Goal: Task Accomplishment & Management: Complete application form

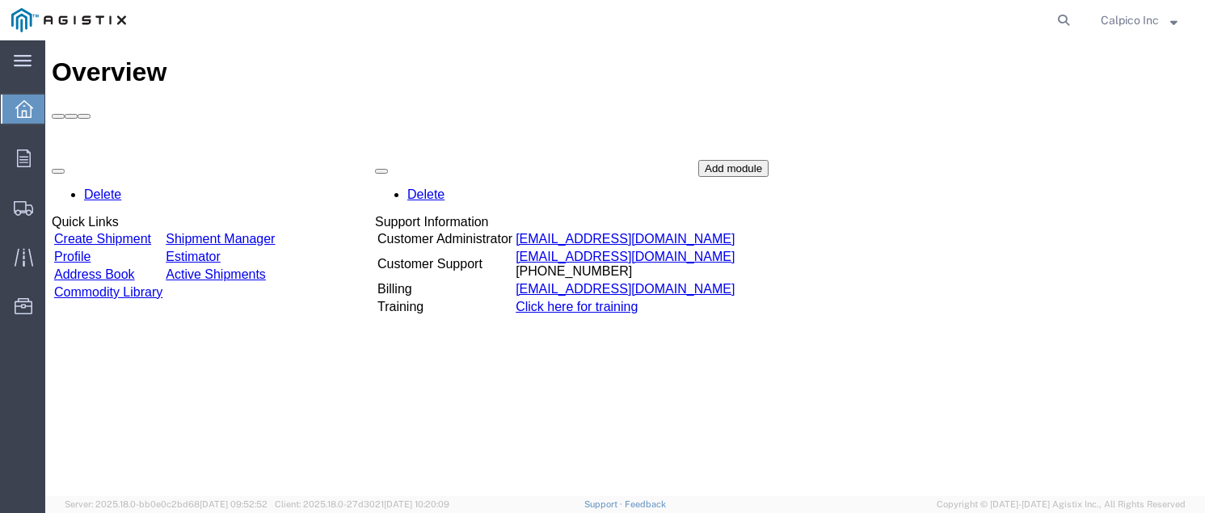
click at [109, 231] on td "Create Shipment" at bounding box center [108, 239] width 110 height 16
click at [112, 232] on link "Create Shipment" at bounding box center [102, 239] width 97 height 14
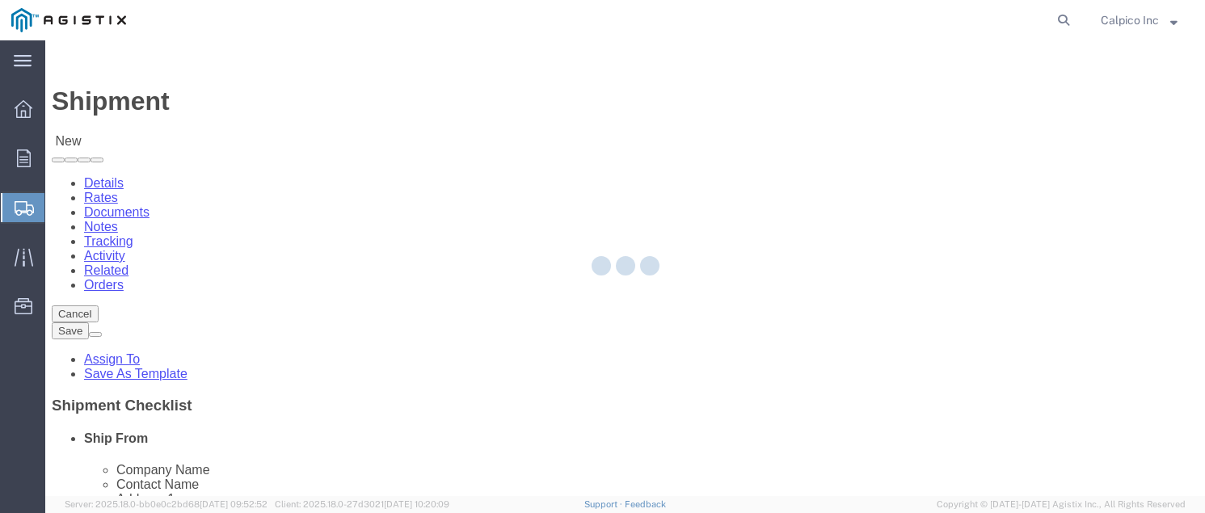
select select
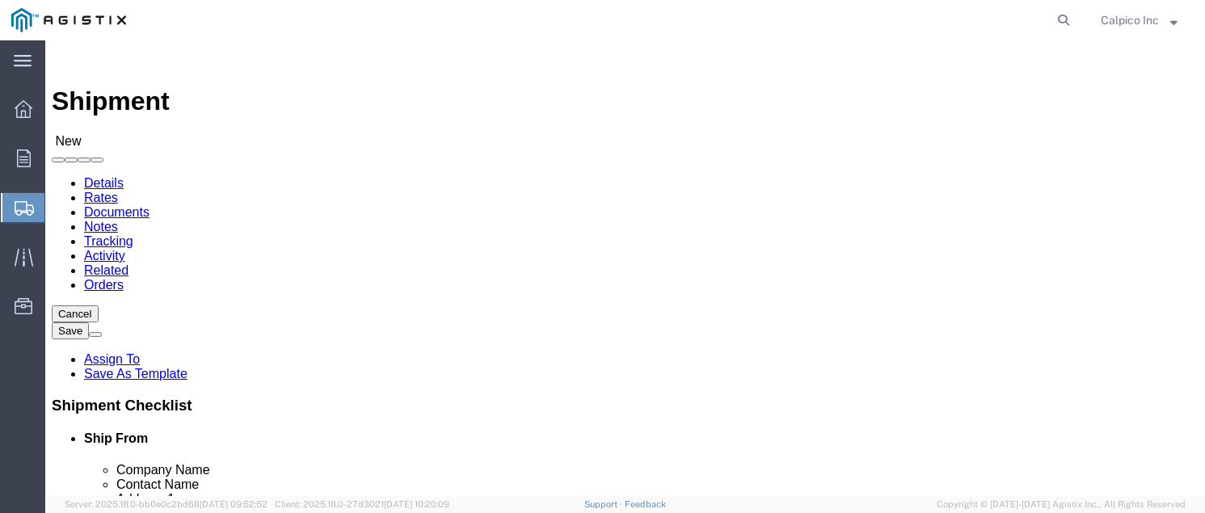
click select "Select Calpico PG&E"
select select "9596"
click select "Select Calpico PG&E"
select select "PURCHORD"
select select
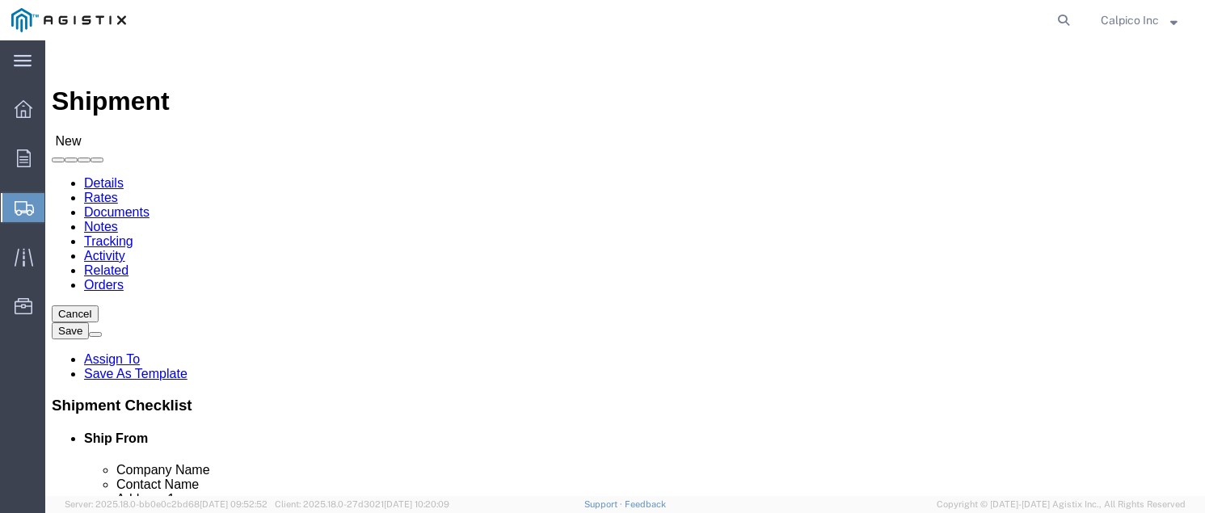
select select
click select "Select All Others [GEOGRAPHIC_DATA] [GEOGRAPHIC_DATA] [GEOGRAPHIC_DATA] [GEOGRA…"
select select "19745"
click select "Select All Others [GEOGRAPHIC_DATA] [GEOGRAPHIC_DATA] [GEOGRAPHIC_DATA] [GEOGRA…"
drag, startPoint x: 348, startPoint y: 366, endPoint x: 338, endPoint y: 369, distance: 10.2
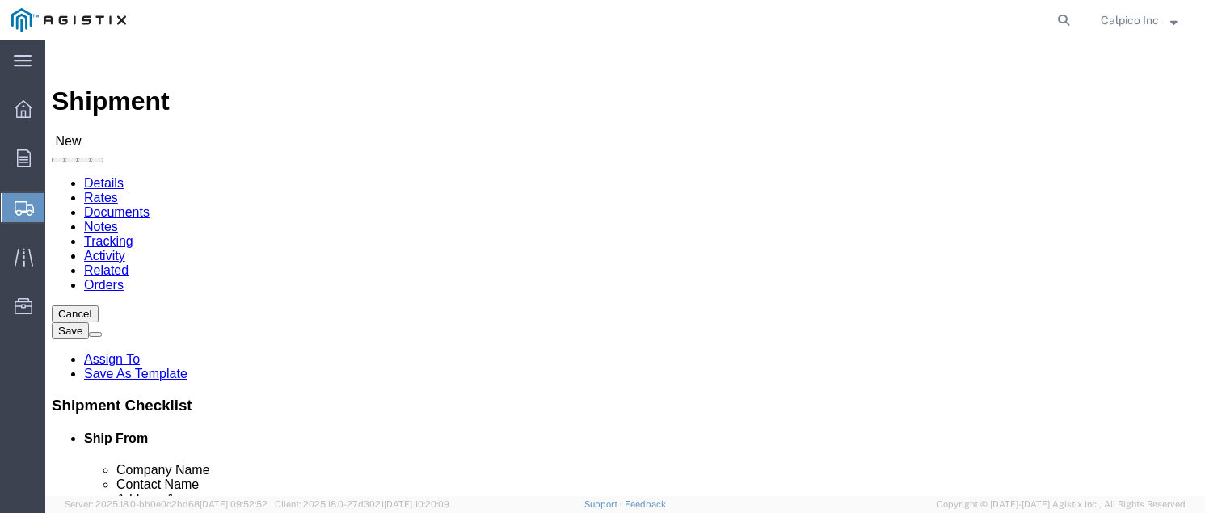
select select "MYPROFILE"
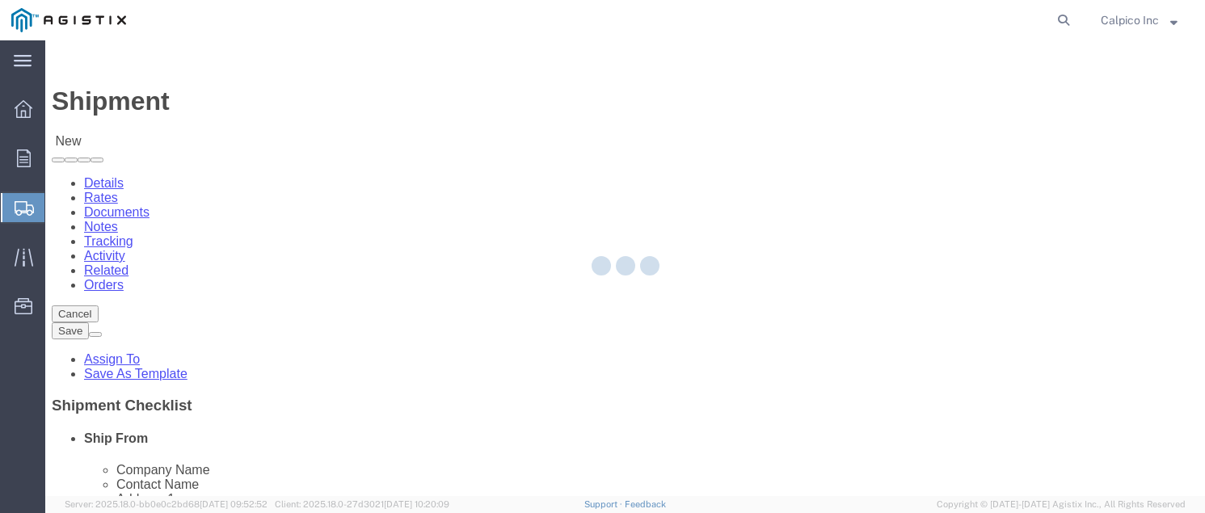
type input "CALPICO"
type input "Calpico Inc"
type input "[STREET_ADDRESS]"
type input "[GEOGRAPHIC_DATA]"
type input "94080"
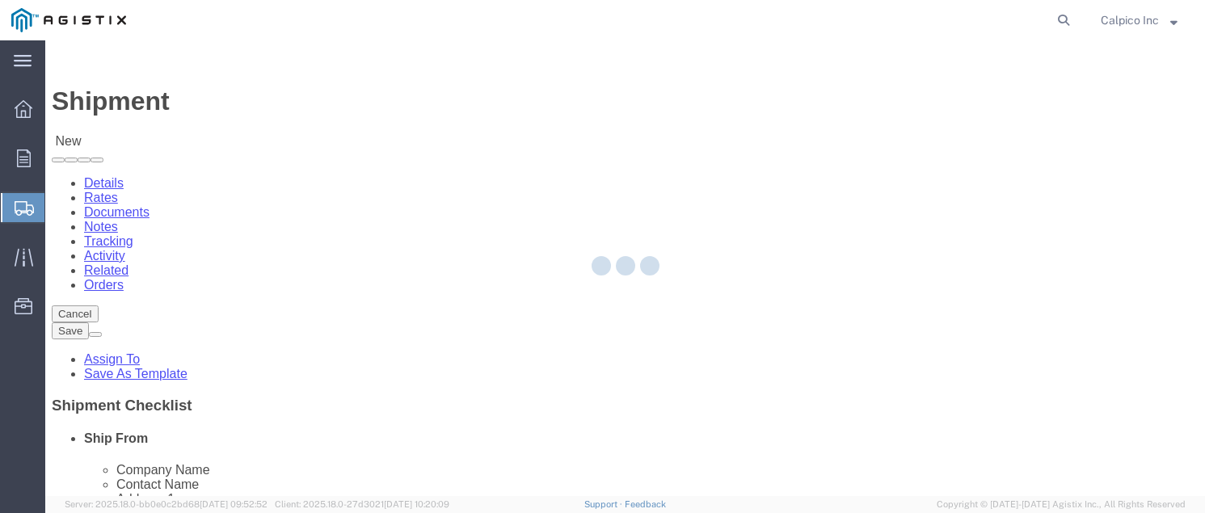
type input "6505882241"
type input "[EMAIL_ADDRESS][DOMAIN_NAME]"
checkbox input "true"
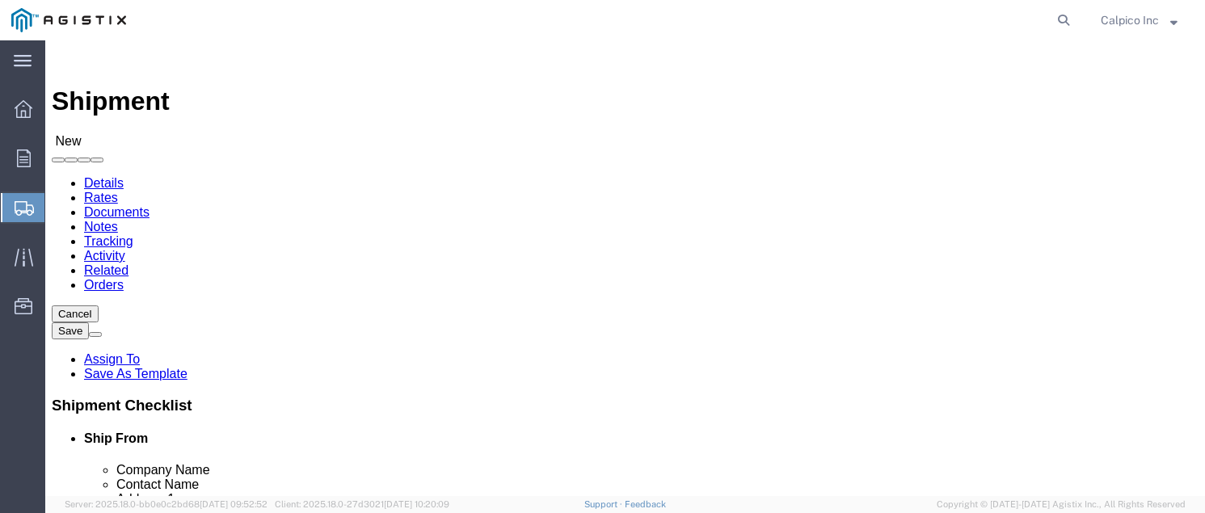
select select "CA"
click input "text"
type input "PG"
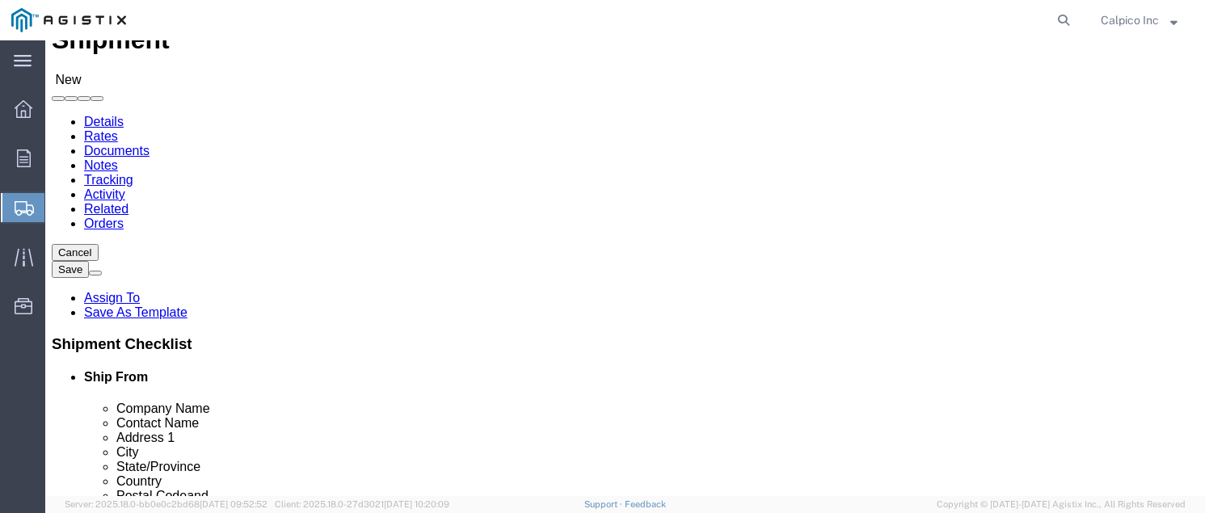
scroll to position [108, 0]
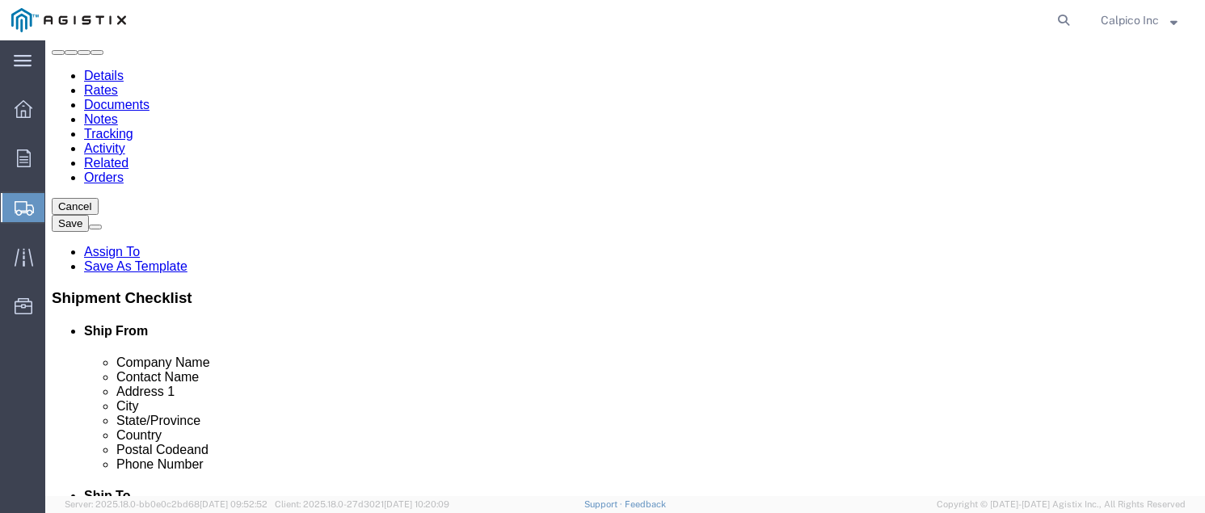
click p "PGE FRESNO - PG&E - (PG&E) [STREET_ADDRESS]"
select select
type input "PGE FRESNO"
type input "PG&E"
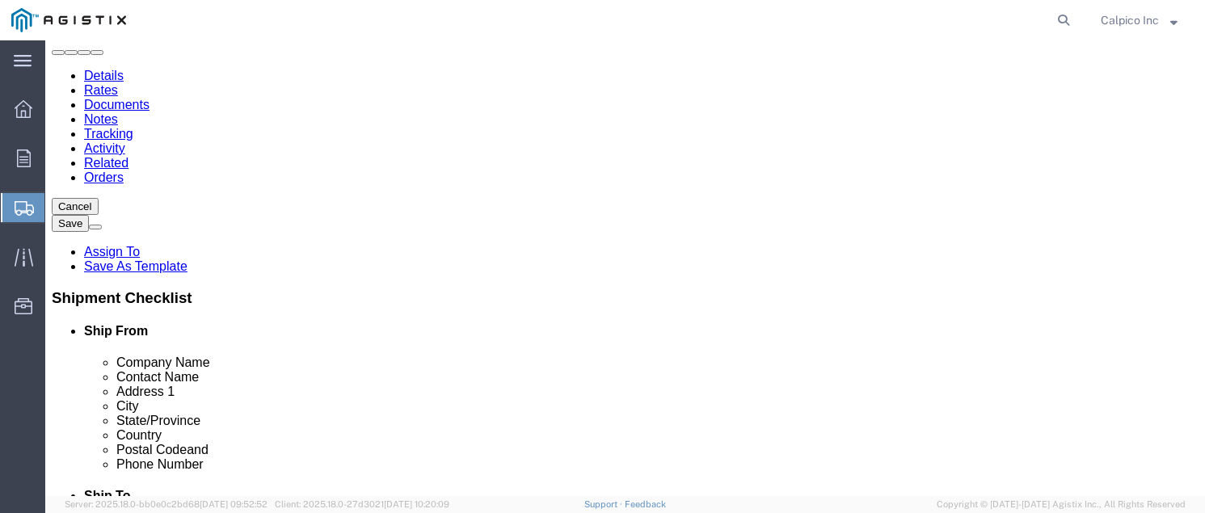
type input "[STREET_ADDRESS]"
type input "[GEOGRAPHIC_DATA]"
type input "93725"
type input "[PHONE_NUMBER]"
select select "CA"
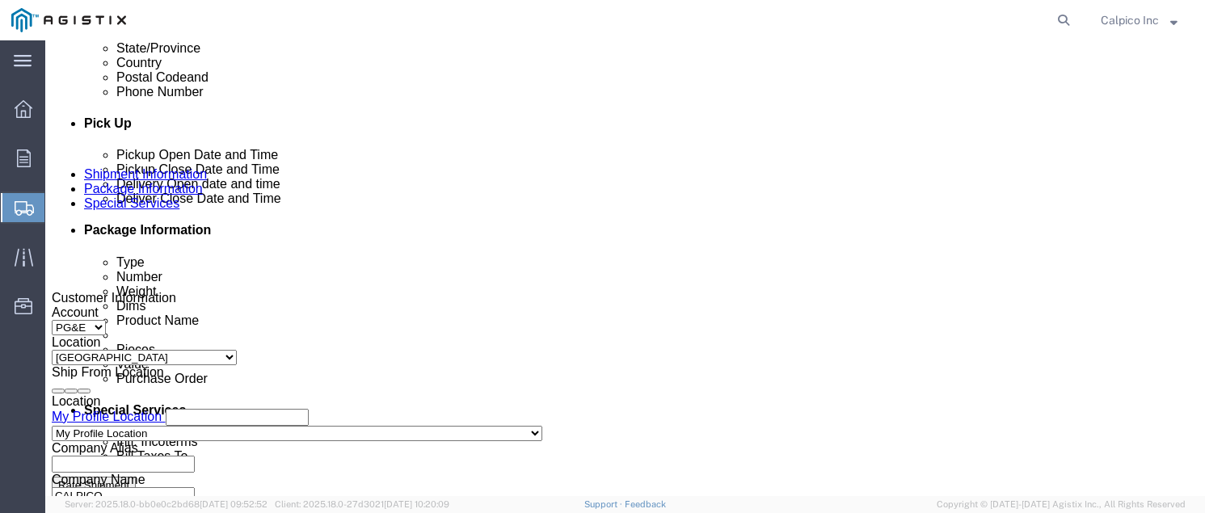
scroll to position [754, 0]
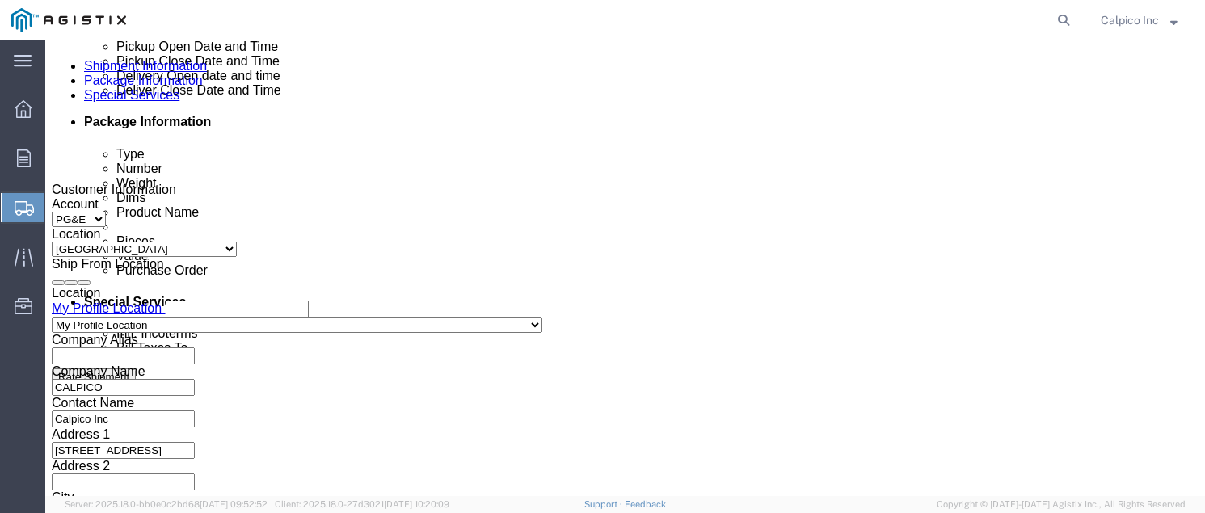
type input "PGE FRESNO"
click div "[DATE] 1:00 PM"
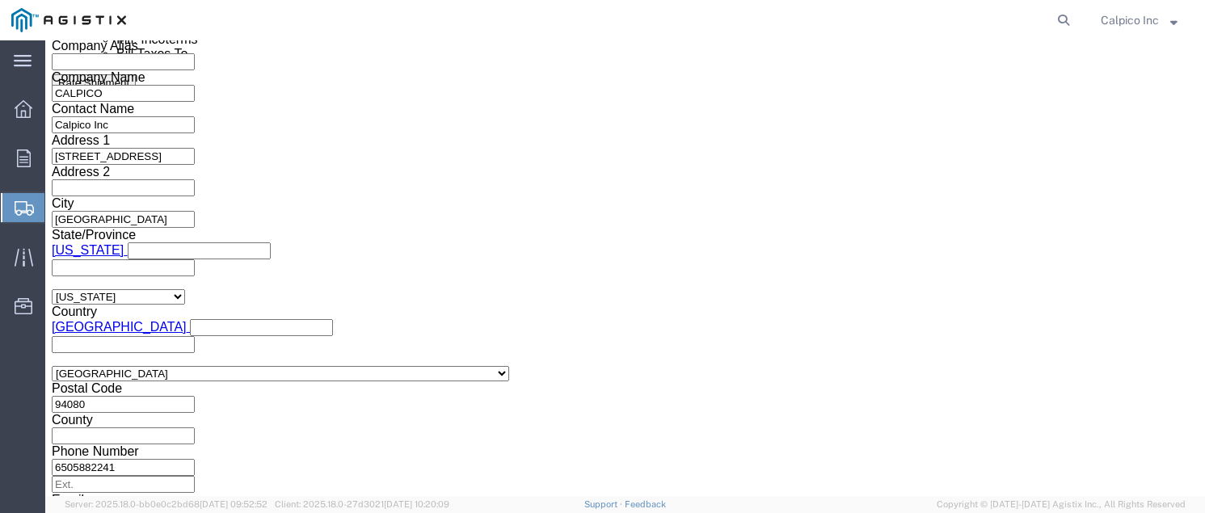
type input "2:00 PM"
click button "Apply"
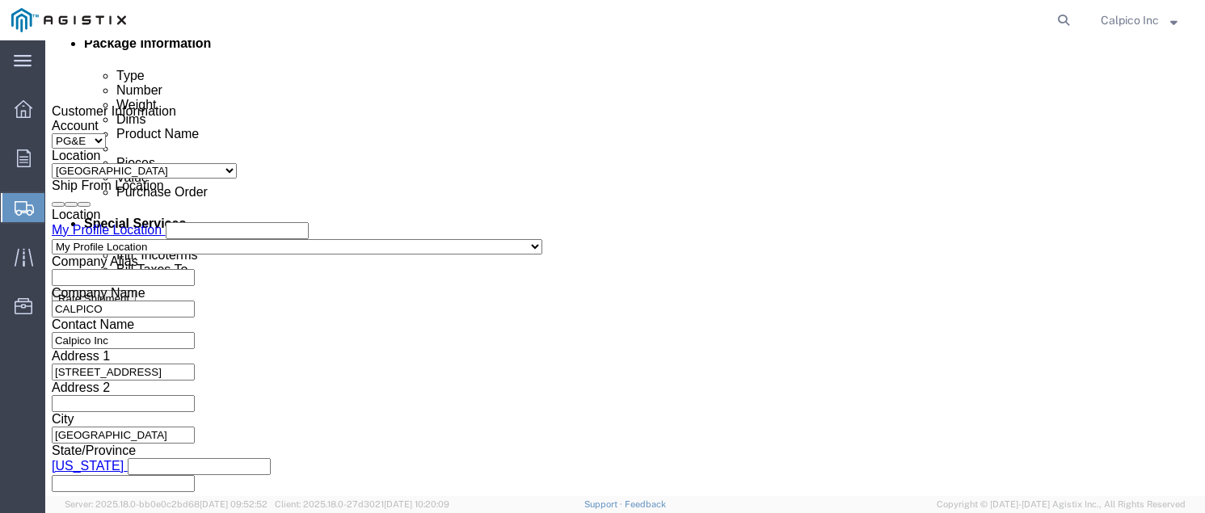
click div
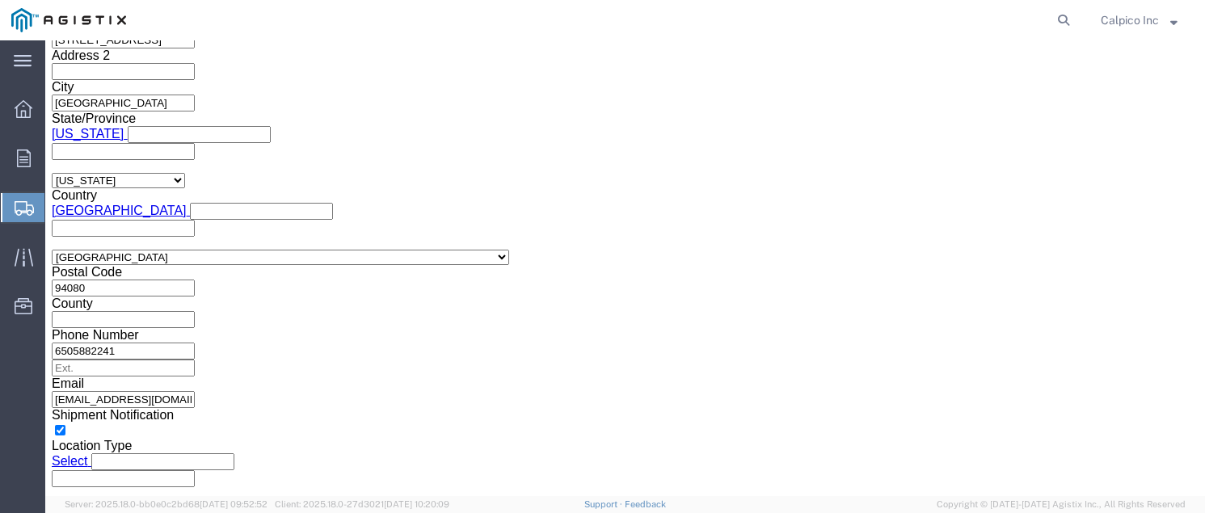
click button "Apply"
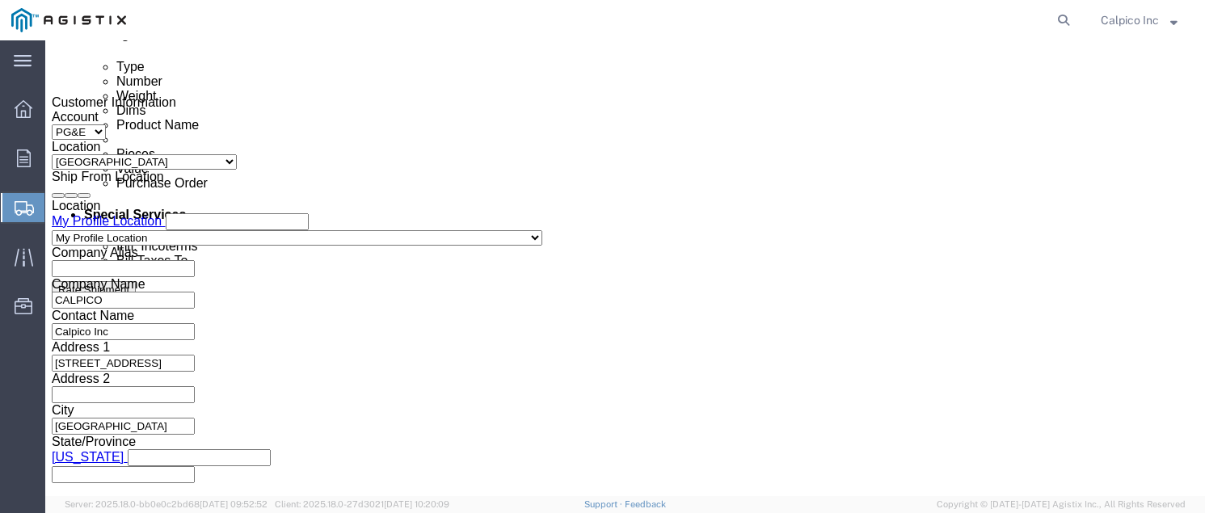
click div
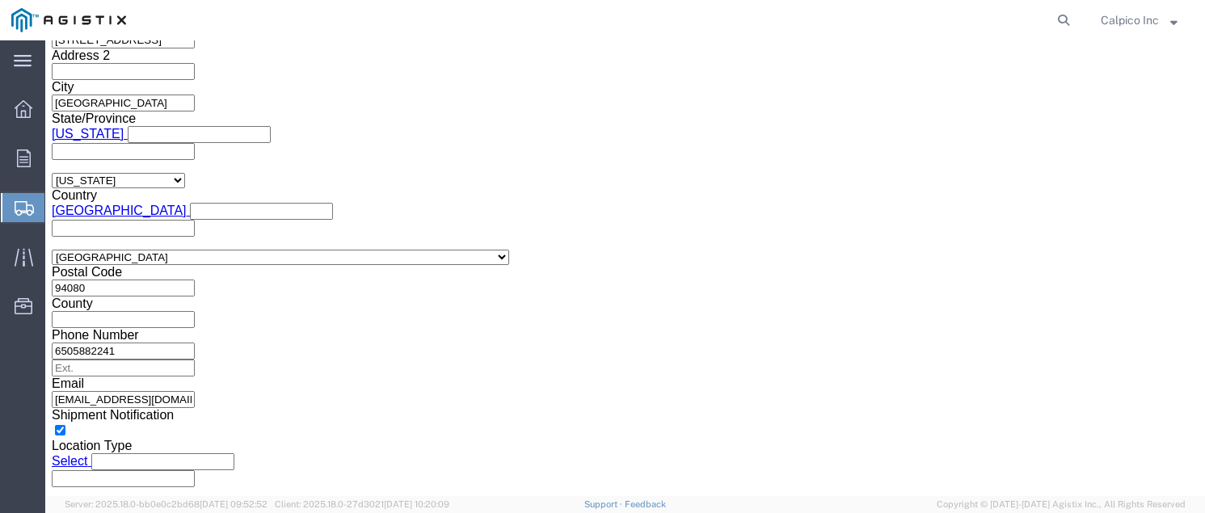
drag, startPoint x: 622, startPoint y: 226, endPoint x: 422, endPoint y: 227, distance: 200.5
click button "Apply"
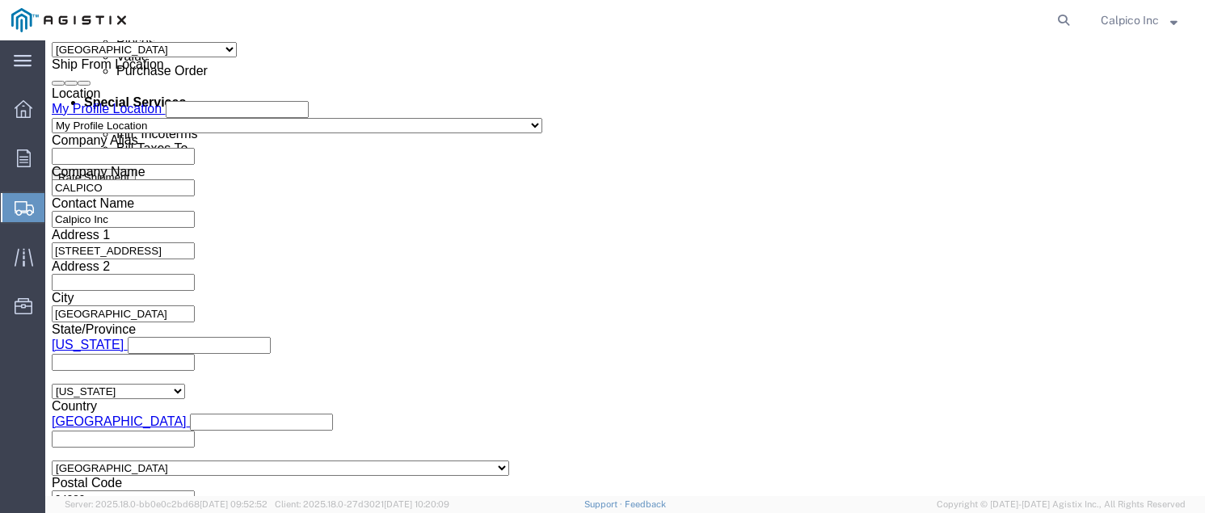
scroll to position [949, 0]
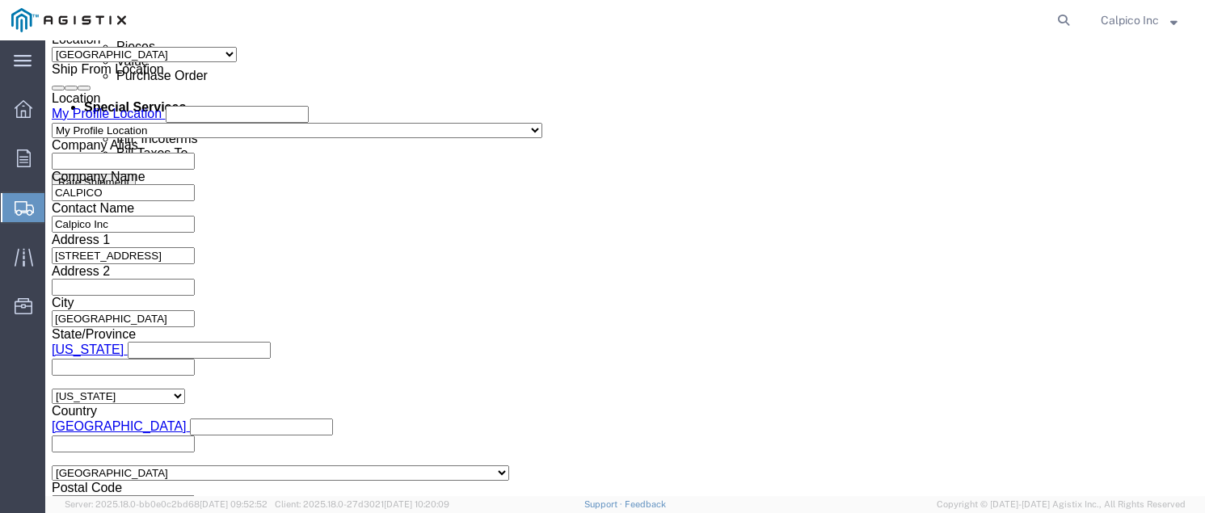
click input "text"
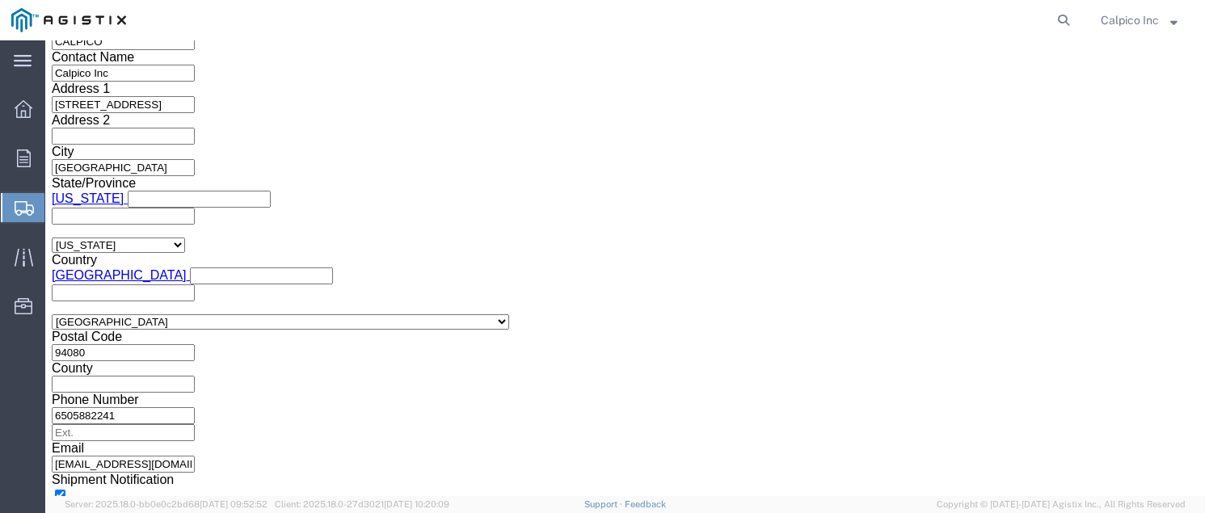
scroll to position [1165, 0]
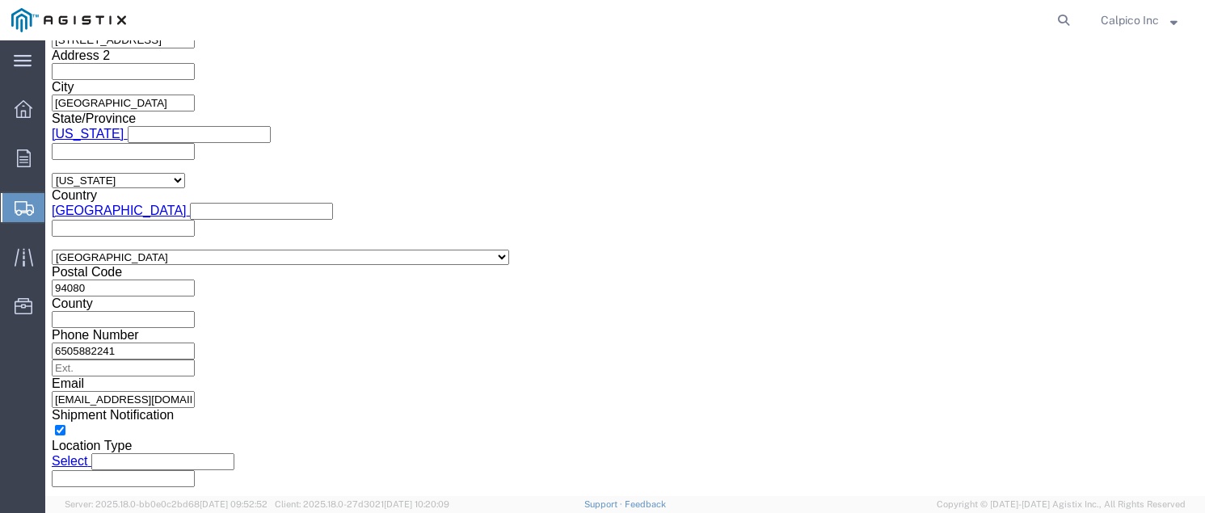
type input "3501419734"
click div "Previous Continue"
click button "Continue"
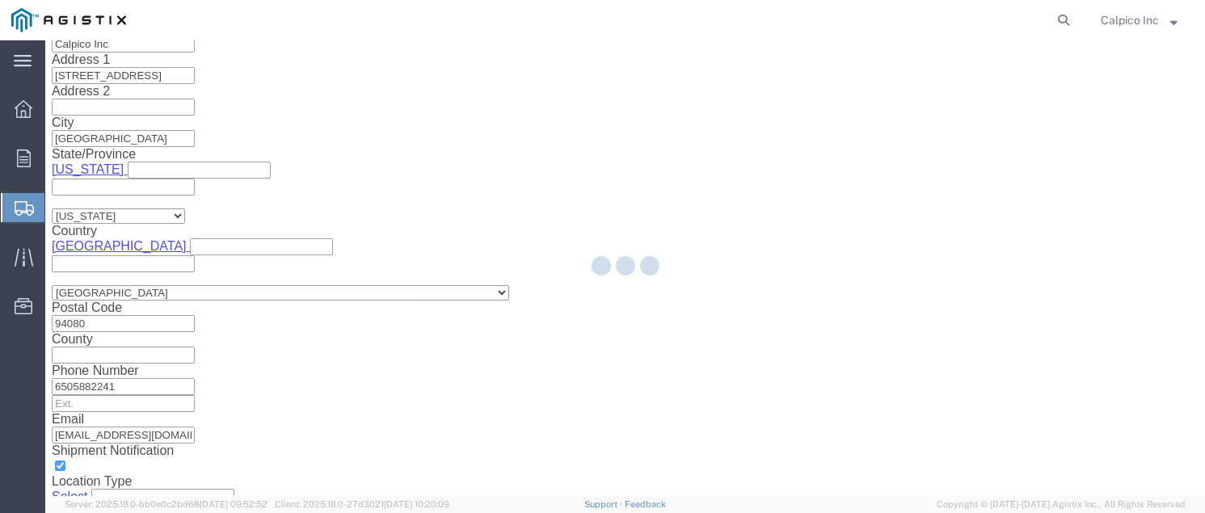
scroll to position [89, 0]
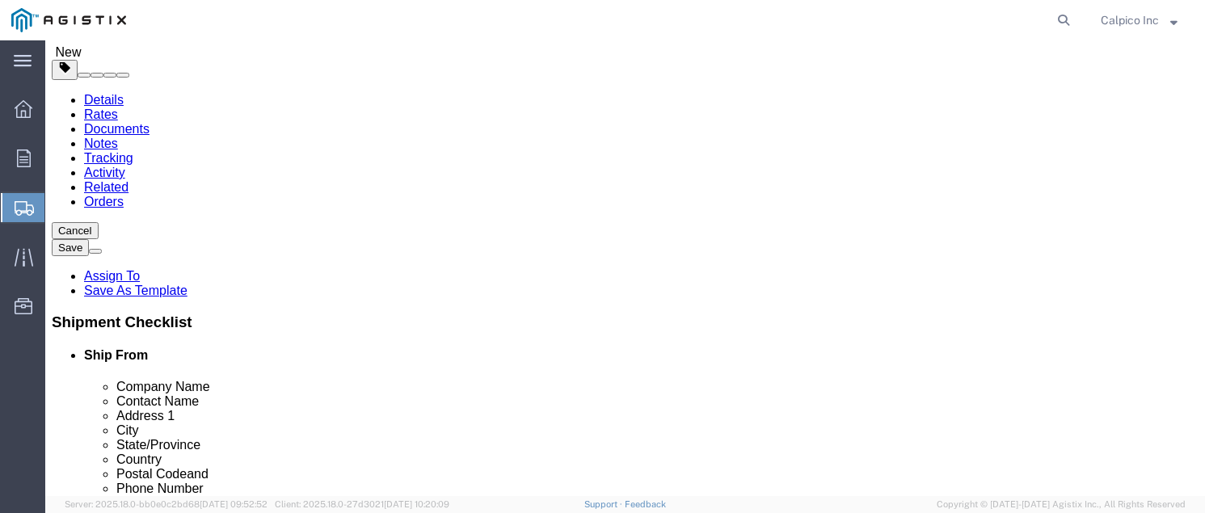
click select "Select Bulk Bundle(s) Cardboard Box(es) Carton(s) Crate(s) Drum(s) (Fiberboard)…"
select select "YRPK"
click input "text"
type input "13"
type input "8"
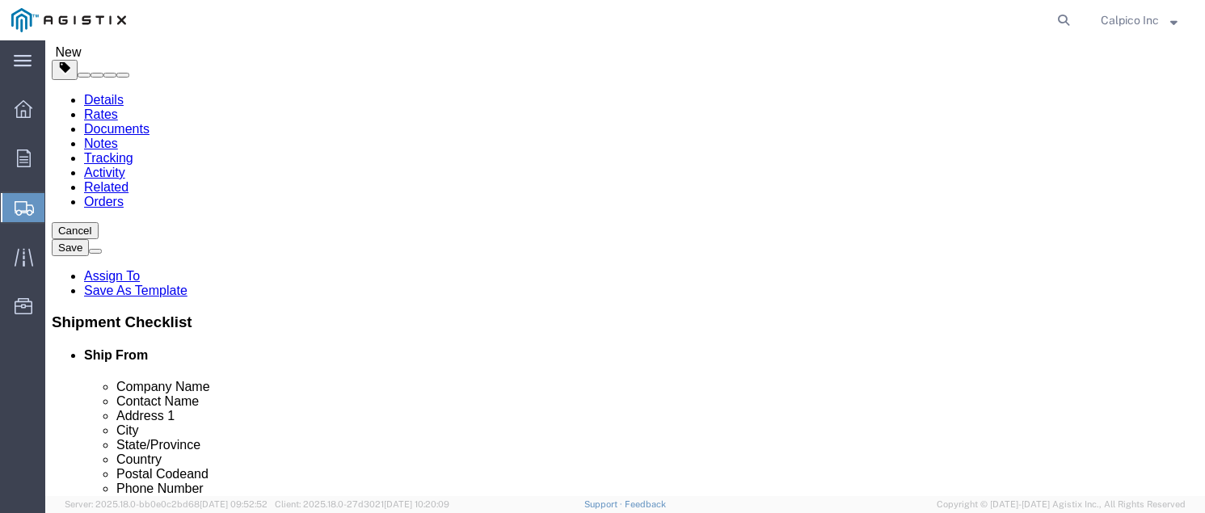
type input "4"
click input "8"
type input "9"
click input "13"
click input "9"
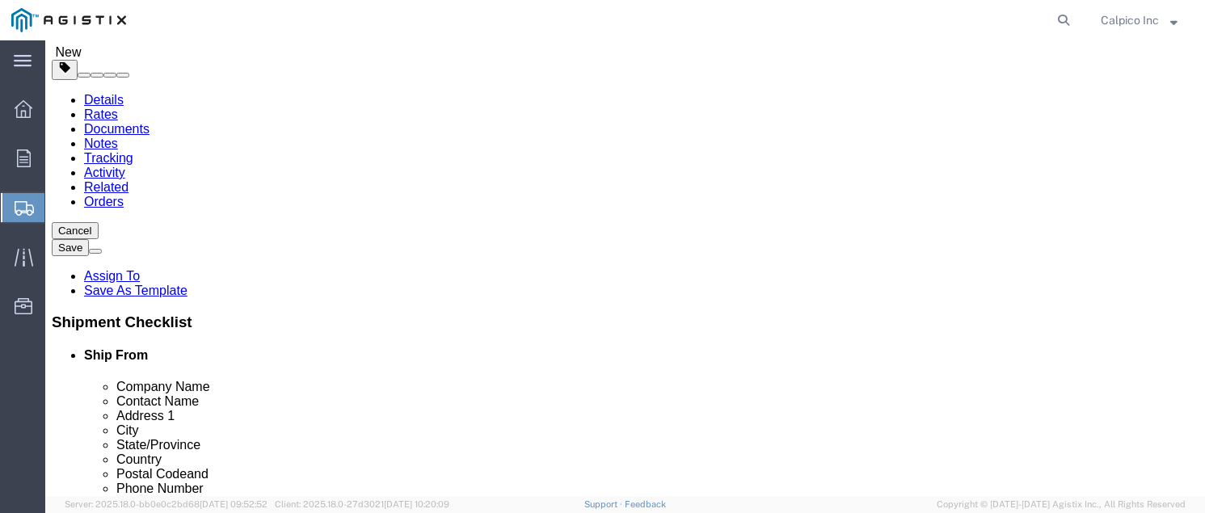
type input "8"
type input "9"
drag, startPoint x: 200, startPoint y: 309, endPoint x: 83, endPoint y: 295, distance: 117.2
click div "Weight 0.00 Select kgs lbs Ship. t°"
type input "2"
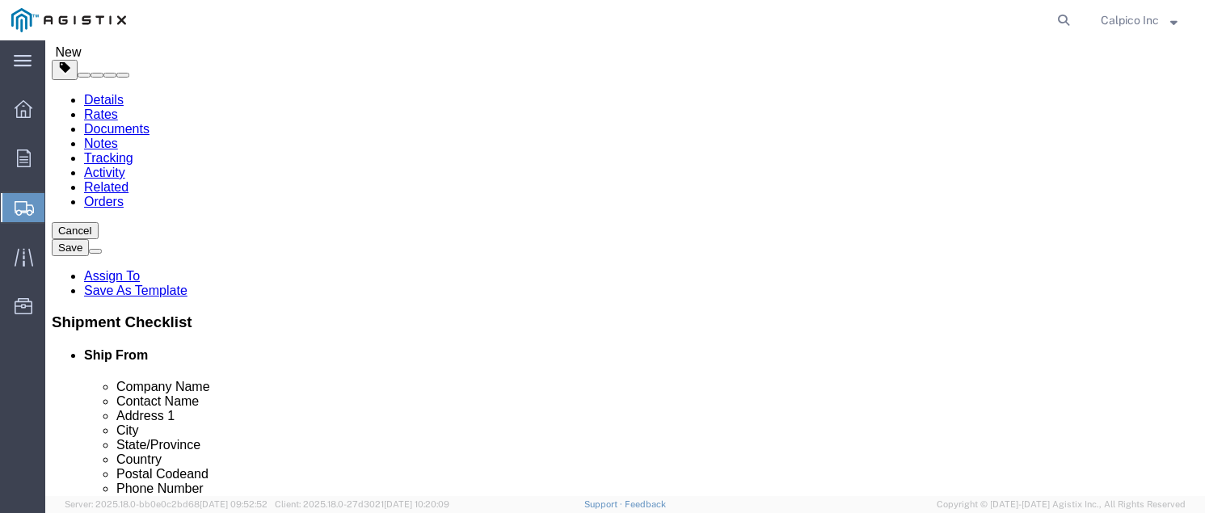
click link "Add Content"
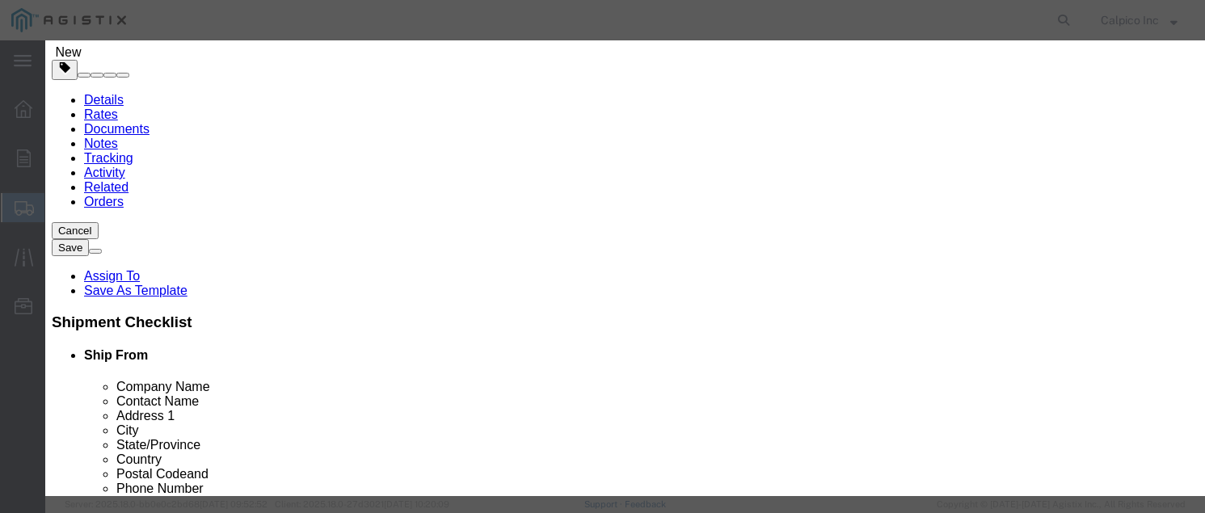
click input "text"
type input "3/4" x 1/2" PIPS"
drag, startPoint x: 307, startPoint y: 150, endPoint x: 273, endPoint y: 146, distance: 34.1
click div "Pieces 0 Select Bag Barrels 100Board Feet Bottle Box Blister Pack Carats Can Ca…"
type input "313"
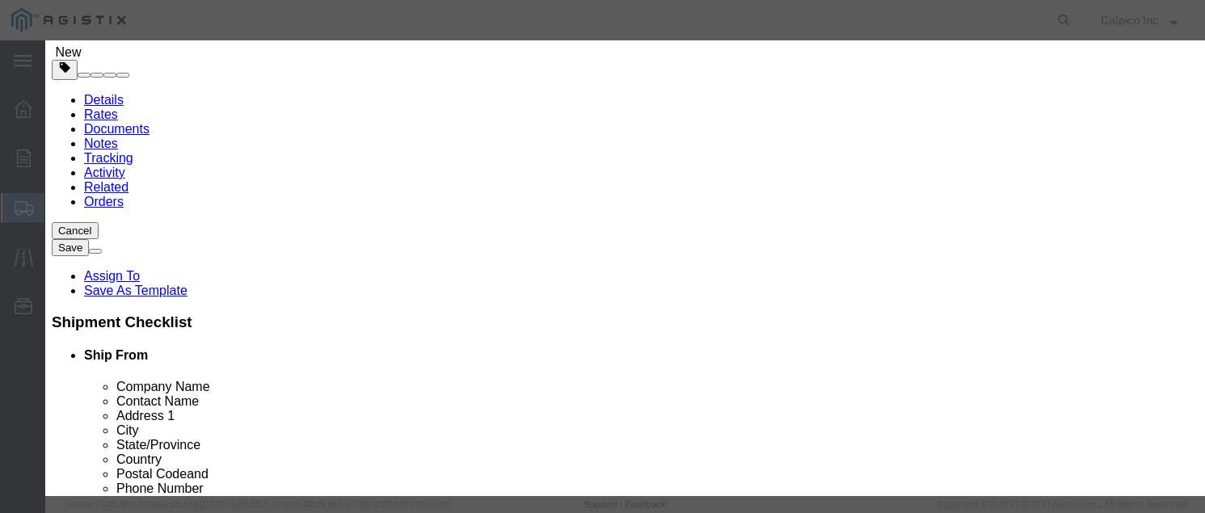
type input "109.55"
click button "Save & Close"
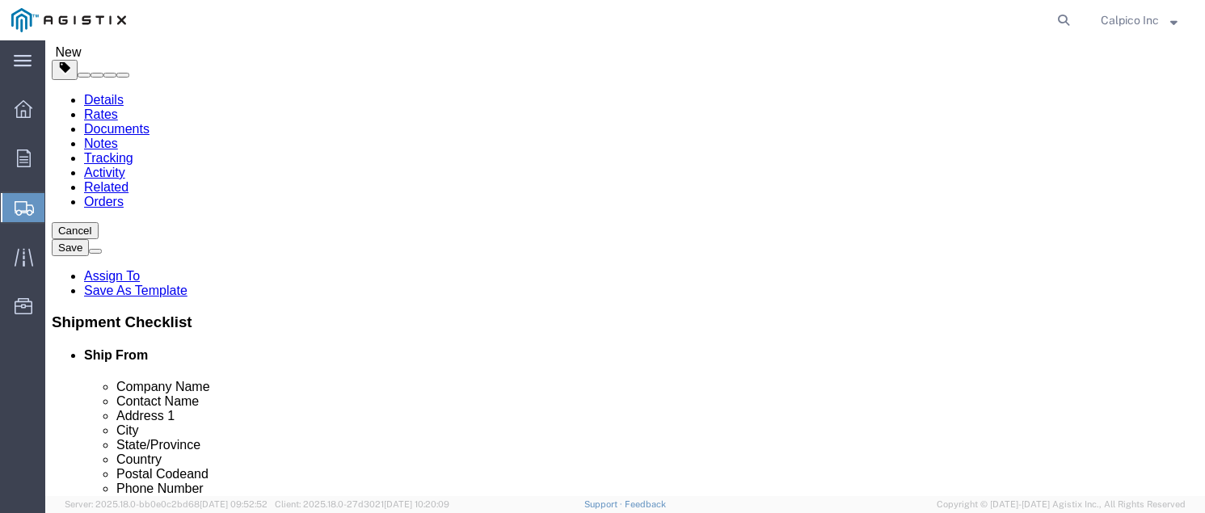
click button "Rate Shipment"
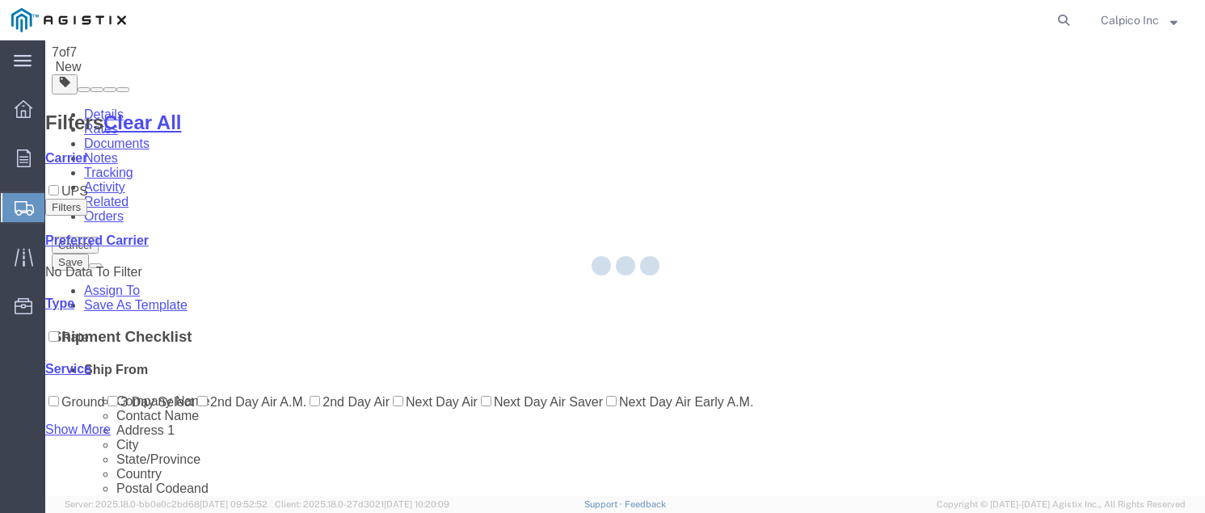
scroll to position [0, 0]
